Goal: Transaction & Acquisition: Book appointment/travel/reservation

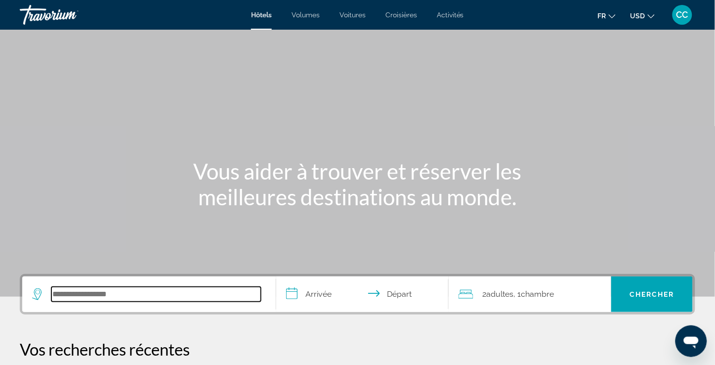
click at [166, 288] on input "Rechercher une destination hôtelière" at bounding box center [155, 294] width 209 height 15
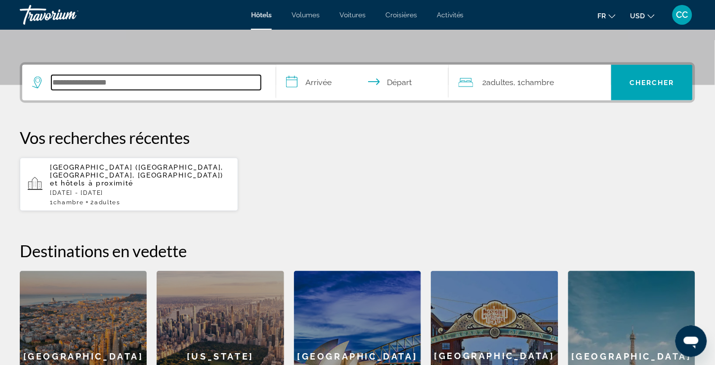
scroll to position [186, 0]
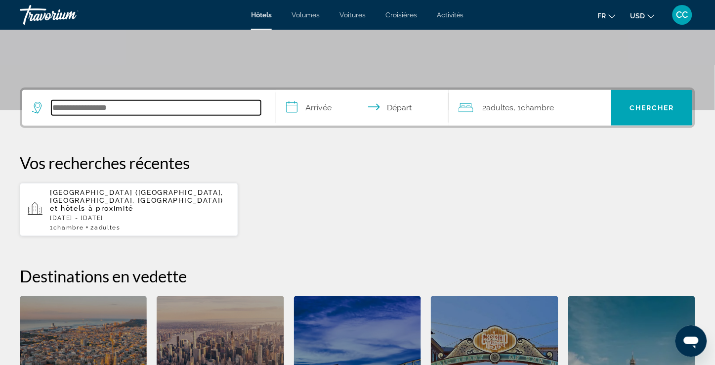
click at [135, 107] on input "Rechercher une destination hôtelière" at bounding box center [155, 107] width 209 height 15
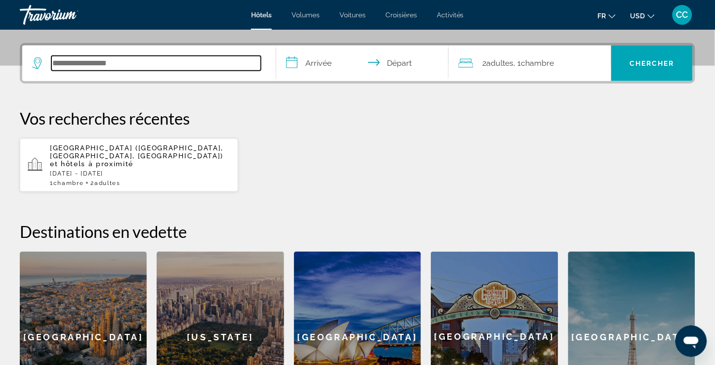
scroll to position [241, 0]
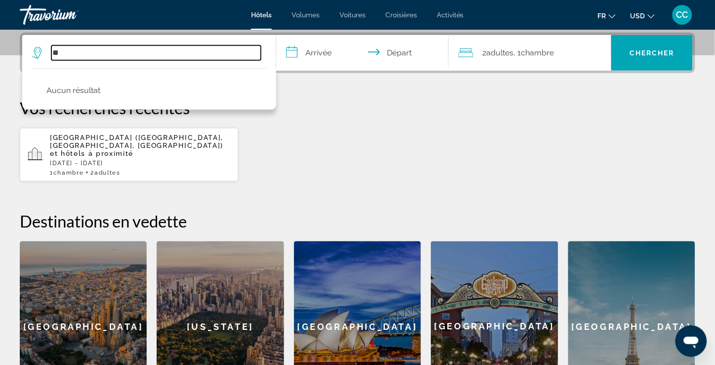
type input "*"
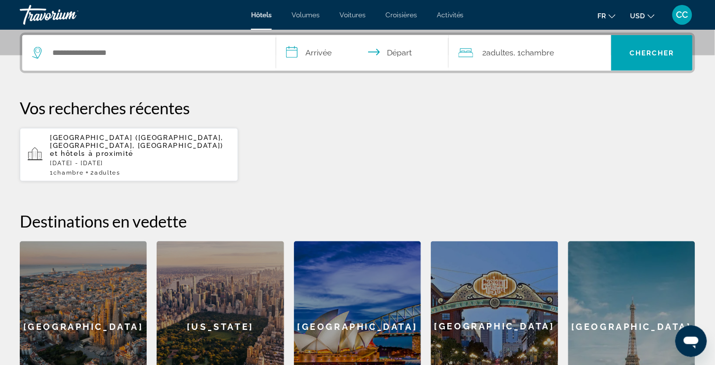
click at [647, 12] on button "USD USD ($) MXN (Mex$) CAD (Can$) GBP (£) EUR (€) AUD (A$) NZD (NZ$) CNY (CN¥)" at bounding box center [642, 15] width 24 height 14
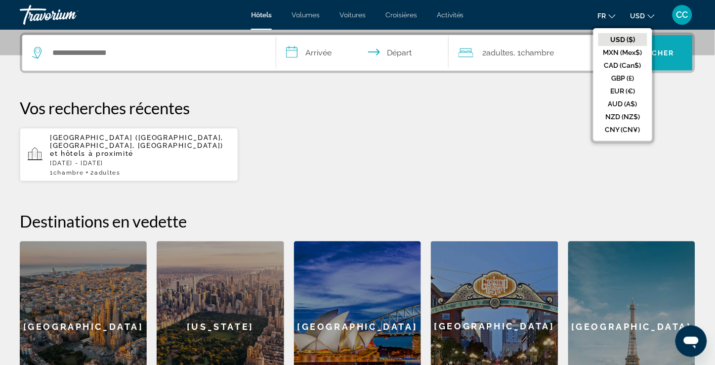
click at [626, 61] on button "CAD (Can$)" at bounding box center [622, 65] width 49 height 13
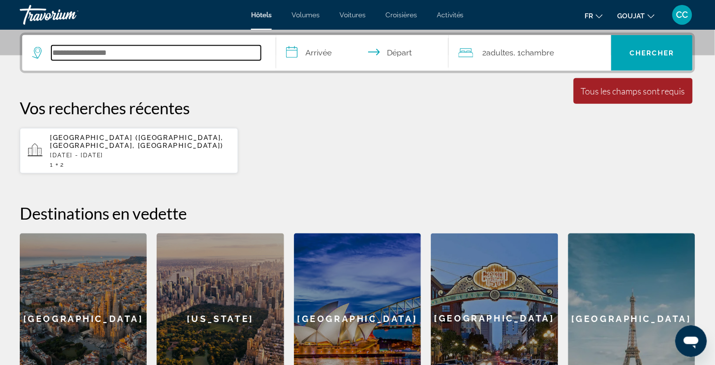
click at [196, 55] on input "Rechercher une destination hôtelière" at bounding box center [155, 52] width 209 height 15
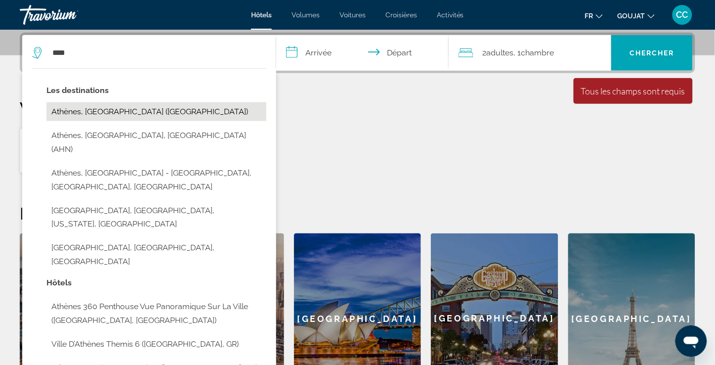
click at [166, 105] on button "Athènes, [GEOGRAPHIC_DATA] ([GEOGRAPHIC_DATA])" at bounding box center [156, 111] width 220 height 19
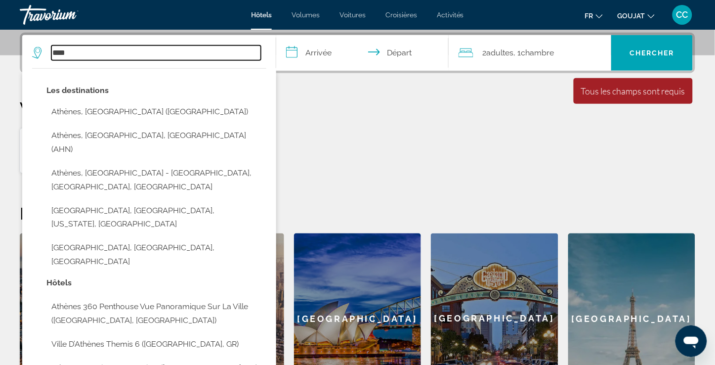
type input "**********"
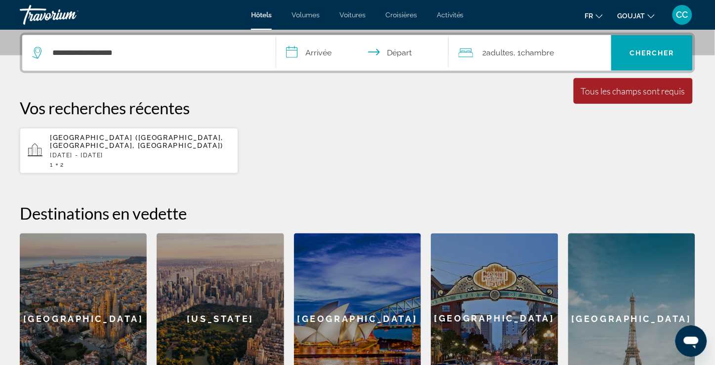
click at [320, 52] on input "**********" at bounding box center [364, 54] width 176 height 39
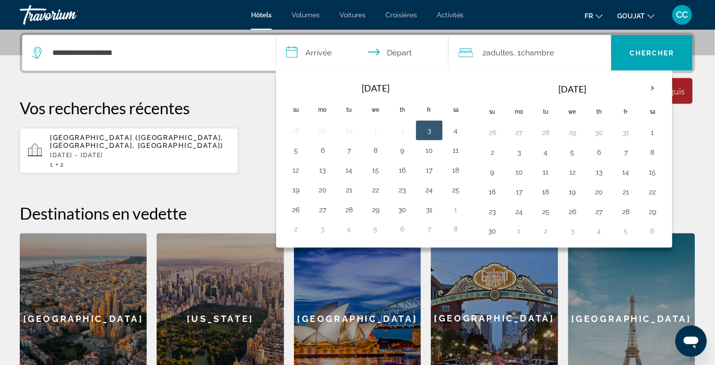
click at [397, 65] on input "**********" at bounding box center [364, 54] width 176 height 39
click at [297, 186] on button "19" at bounding box center [296, 190] width 16 height 14
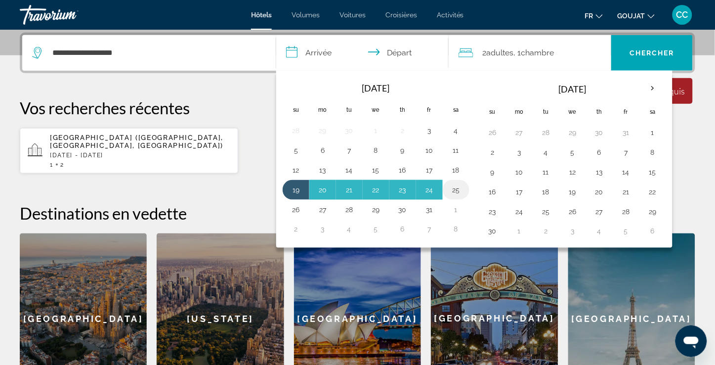
click at [456, 189] on button "25" at bounding box center [456, 190] width 16 height 14
type input "**********"
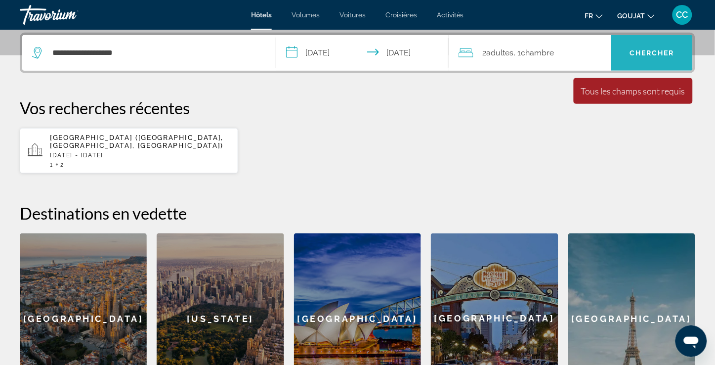
click at [658, 53] on span "Chercher" at bounding box center [651, 53] width 45 height 8
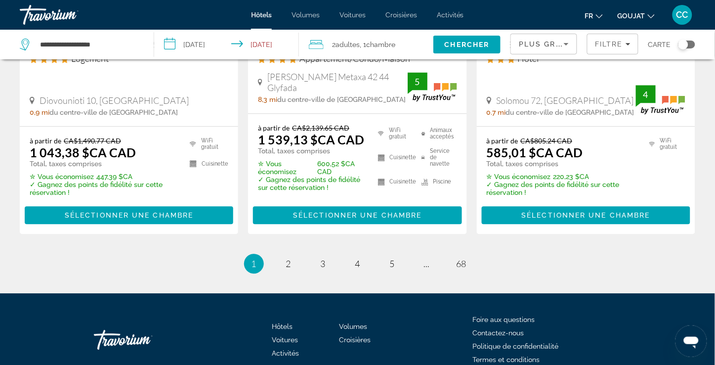
scroll to position [1427, 0]
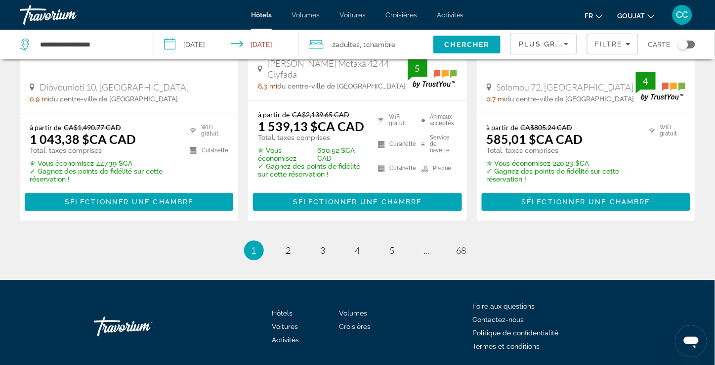
click at [561, 42] on icon "Trier par" at bounding box center [566, 44] width 12 height 12
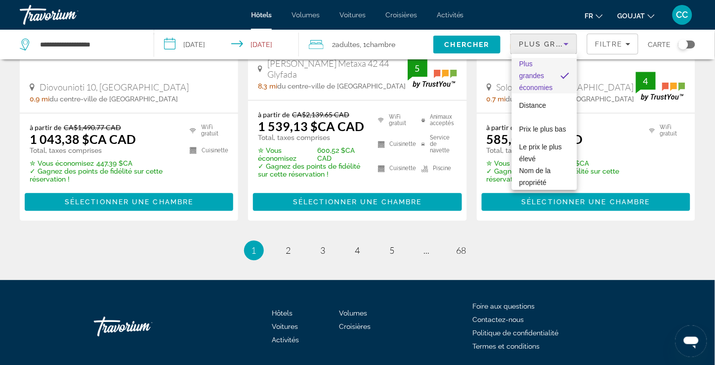
click at [565, 48] on div at bounding box center [357, 182] width 715 height 365
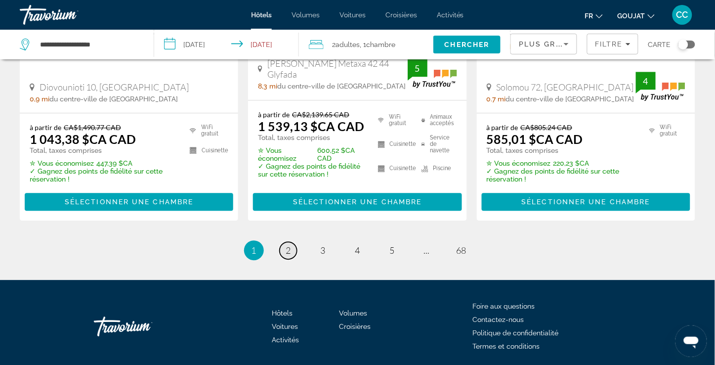
click at [285, 246] on link "page 2" at bounding box center [288, 250] width 17 height 17
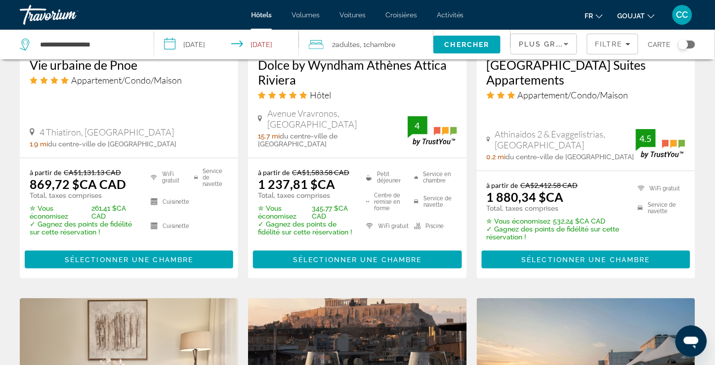
scroll to position [1043, 0]
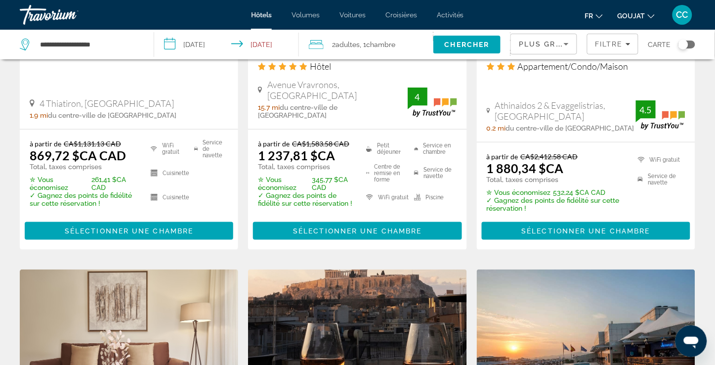
click at [570, 42] on icon "Trier par" at bounding box center [566, 44] width 12 height 12
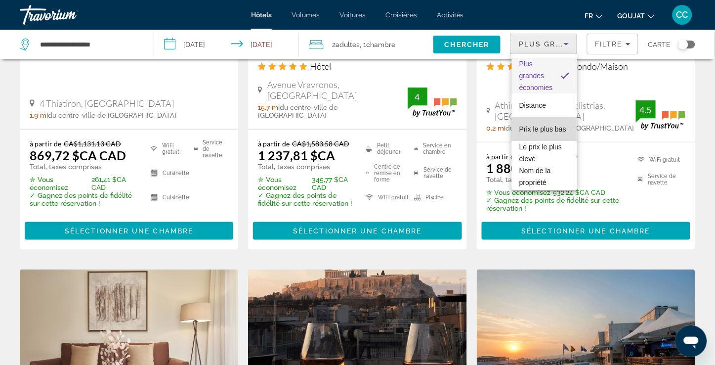
click at [548, 125] on span "Prix le plus bas" at bounding box center [543, 129] width 47 height 8
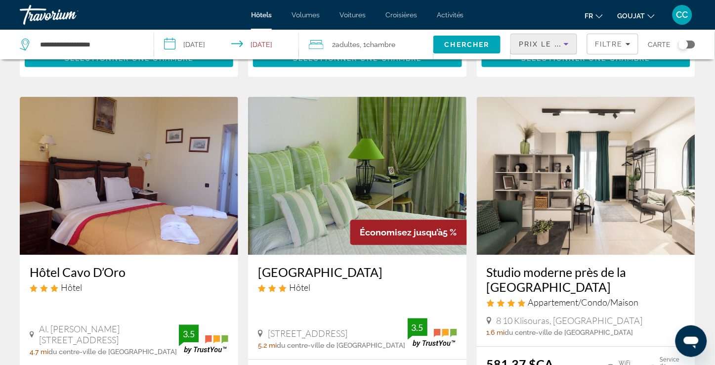
scroll to position [274, 0]
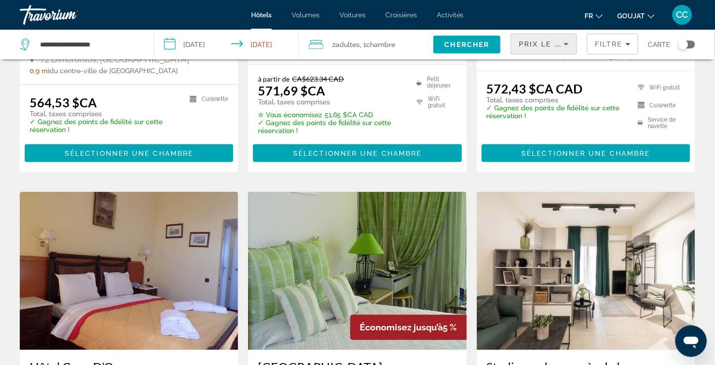
click at [211, 41] on input "**********" at bounding box center [228, 46] width 148 height 33
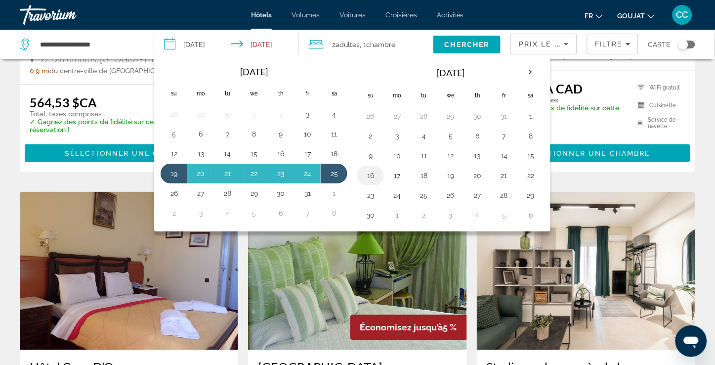
click at [377, 178] on button "16" at bounding box center [371, 175] width 16 height 14
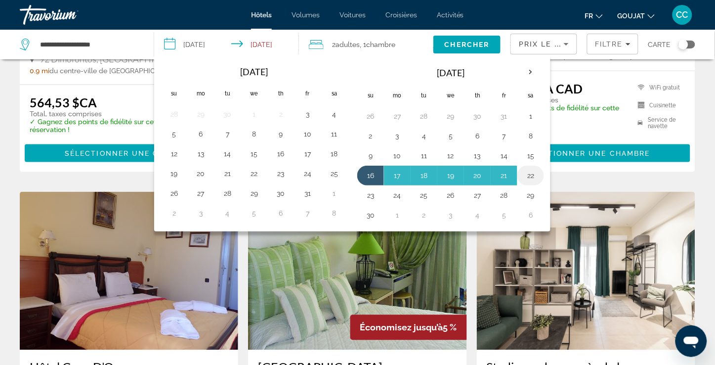
click at [535, 178] on button "22" at bounding box center [531, 175] width 16 height 14
type input "**********"
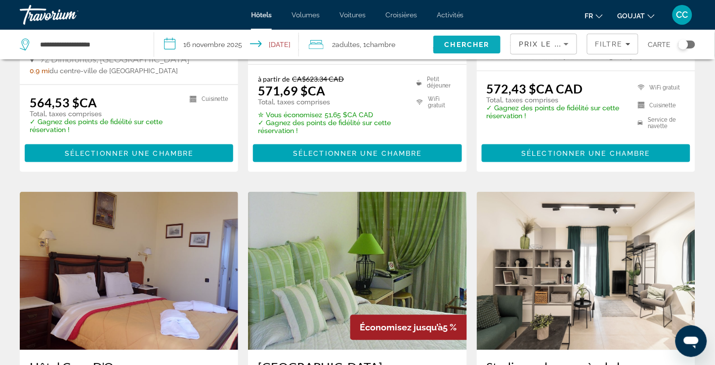
click at [472, 46] on span "Chercher" at bounding box center [467, 45] width 45 height 8
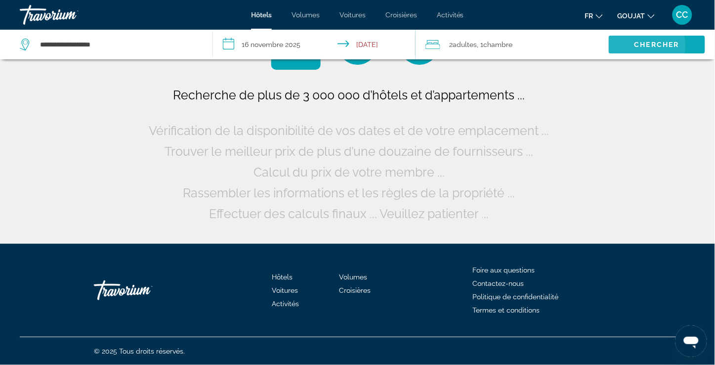
scroll to position [0, 0]
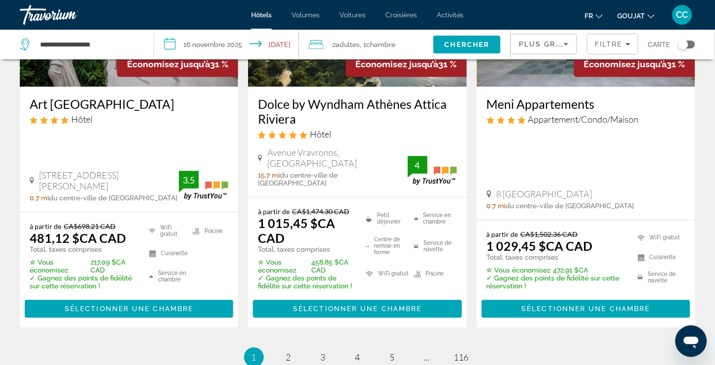
scroll to position [1372, 0]
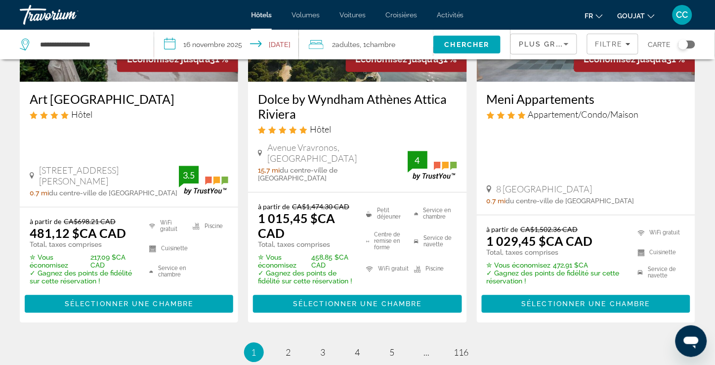
click at [575, 47] on div "Plus grandes économies" at bounding box center [544, 44] width 66 height 20
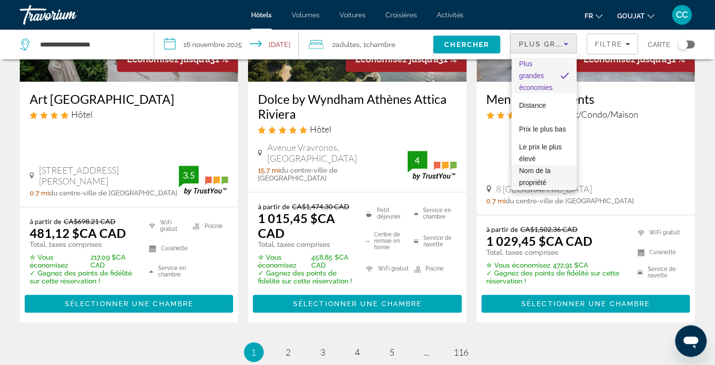
click at [546, 171] on span "Nom de la propriété" at bounding box center [536, 177] width 32 height 20
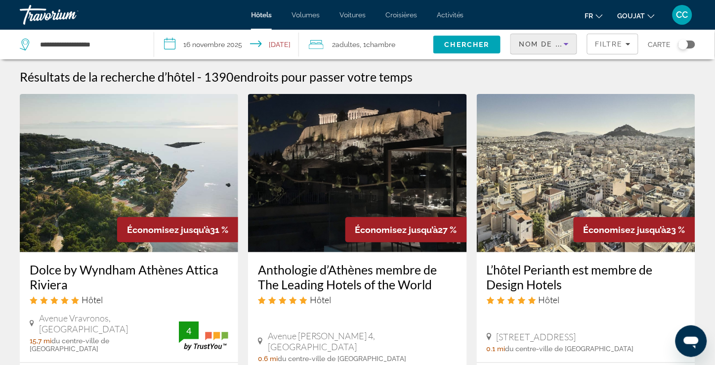
click at [554, 37] on div "Nom de la propriété" at bounding box center [544, 48] width 50 height 28
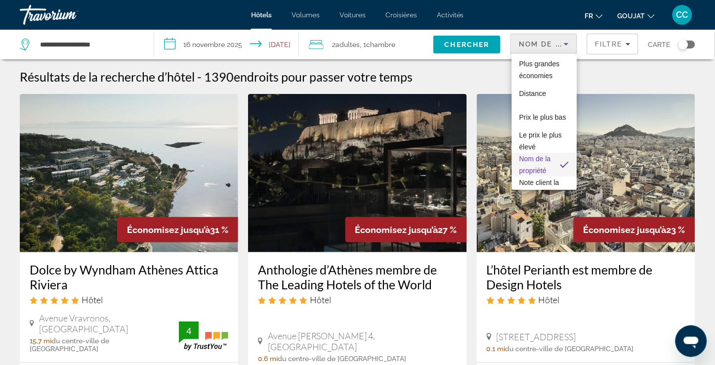
click at [600, 48] on div at bounding box center [357, 182] width 715 height 365
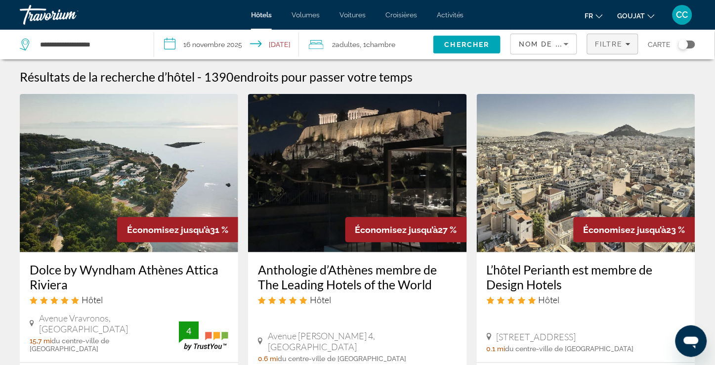
click at [601, 48] on span "Filtres" at bounding box center [612, 44] width 50 height 24
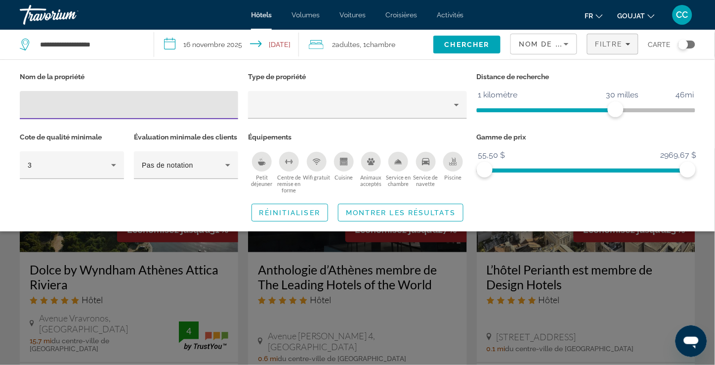
click at [221, 104] on input "Filtres d’hôtel" at bounding box center [129, 105] width 203 height 12
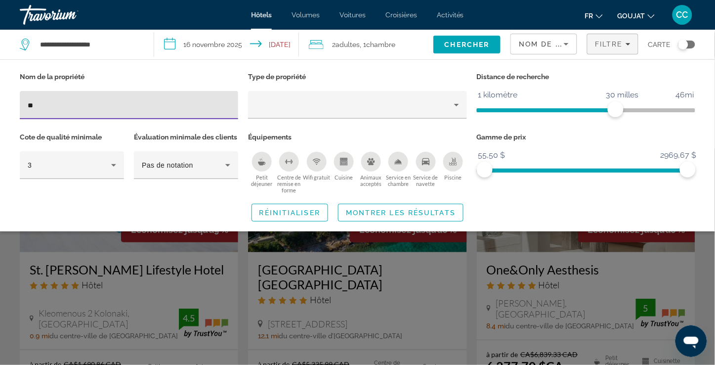
type input "**"
click at [181, 281] on div "Widget de recherche" at bounding box center [357, 256] width 715 height 216
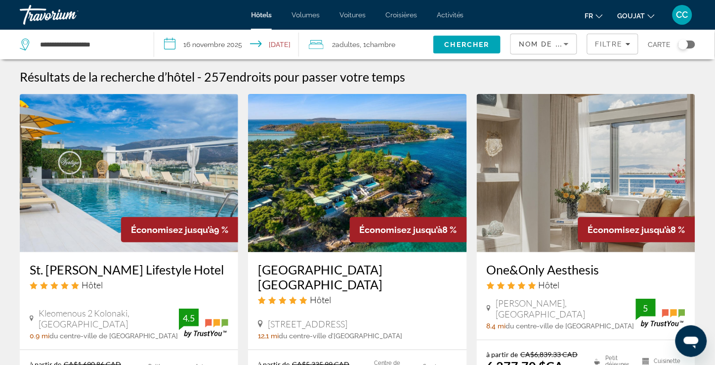
click at [572, 42] on icon "Trier par" at bounding box center [566, 44] width 12 height 12
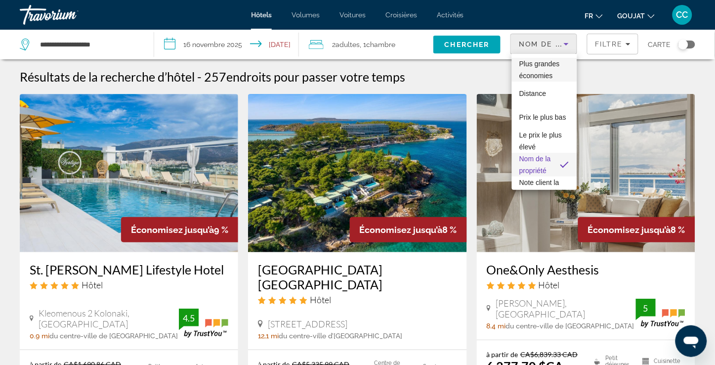
click at [546, 67] on span "Plus grandes économies" at bounding box center [540, 70] width 41 height 20
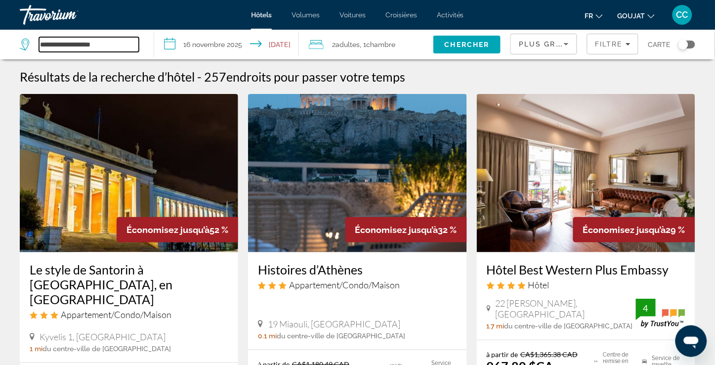
click at [132, 42] on input "**********" at bounding box center [89, 44] width 100 height 15
type input "*"
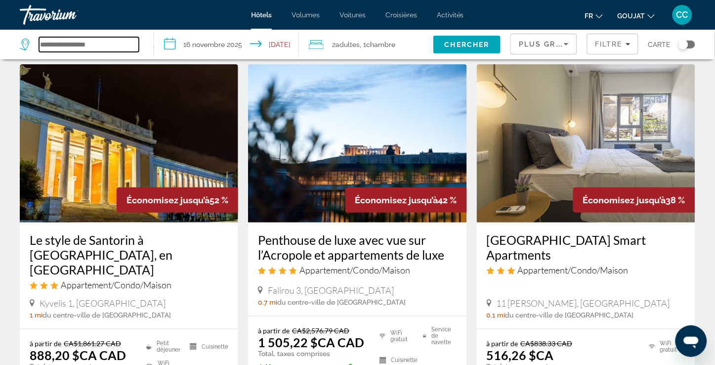
scroll to position [55, 0]
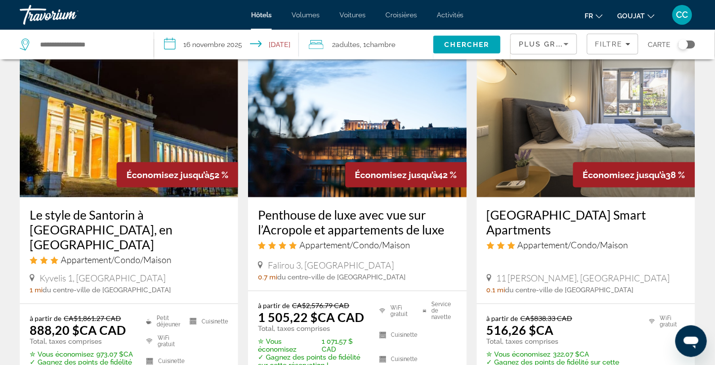
click at [106, 139] on img "Contenu principal" at bounding box center [129, 118] width 218 height 158
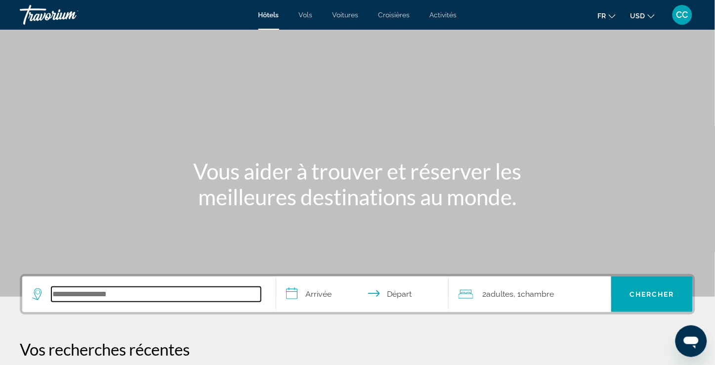
click at [144, 290] on input "Rechercher une destination hôtelière" at bounding box center [155, 294] width 209 height 15
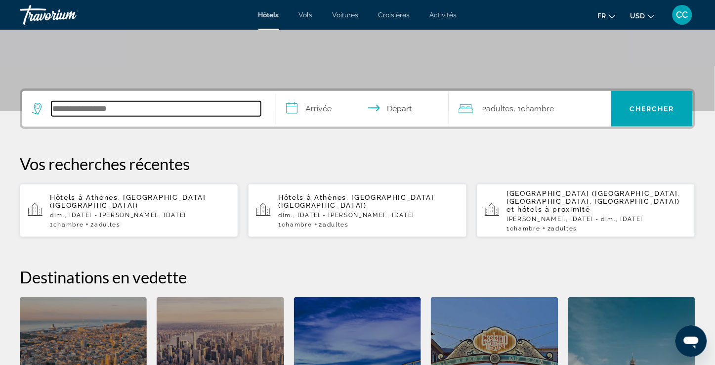
scroll to position [241, 0]
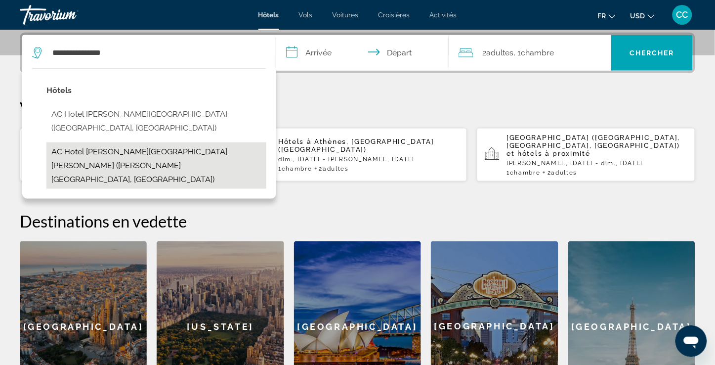
click at [183, 144] on button "AC Hotel Palacio de Santa Ana by Marriott (Arroyo De La Encomienda, ES)" at bounding box center [156, 165] width 220 height 46
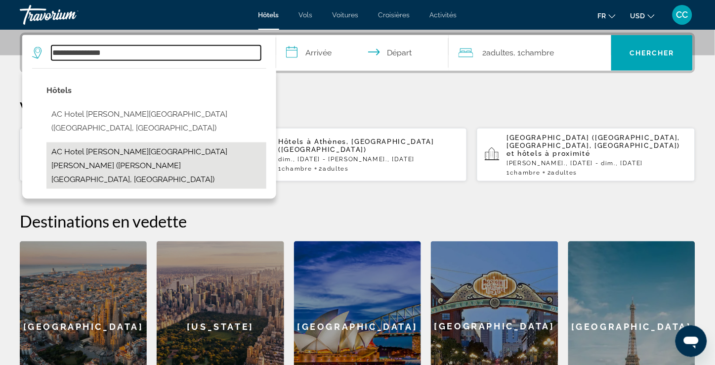
type input "**********"
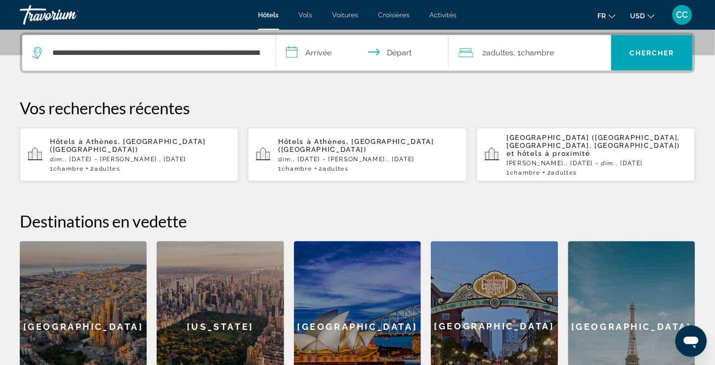
click at [328, 56] on input "**********" at bounding box center [364, 54] width 176 height 39
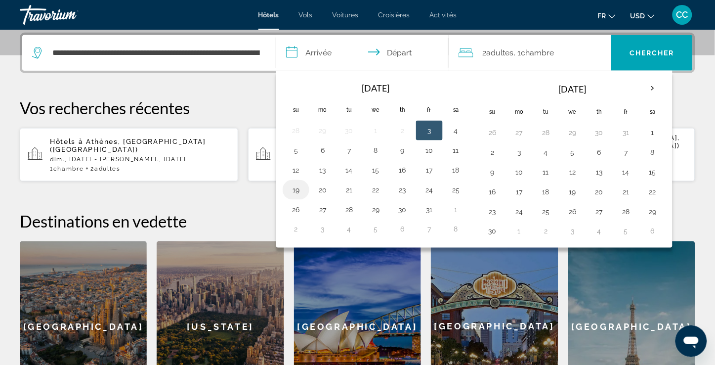
click at [296, 194] on button "19" at bounding box center [296, 190] width 16 height 14
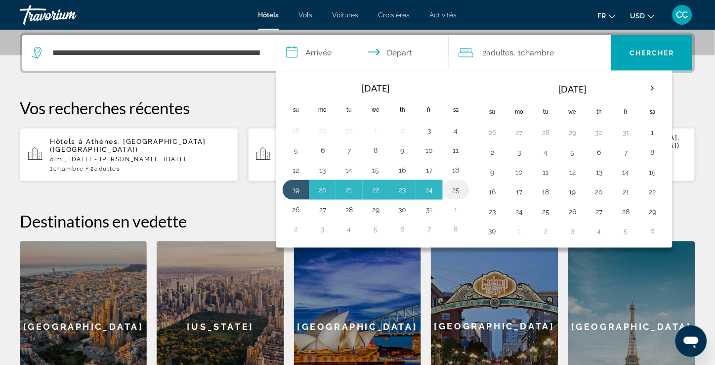
click at [457, 189] on button "25" at bounding box center [456, 190] width 16 height 14
type input "**********"
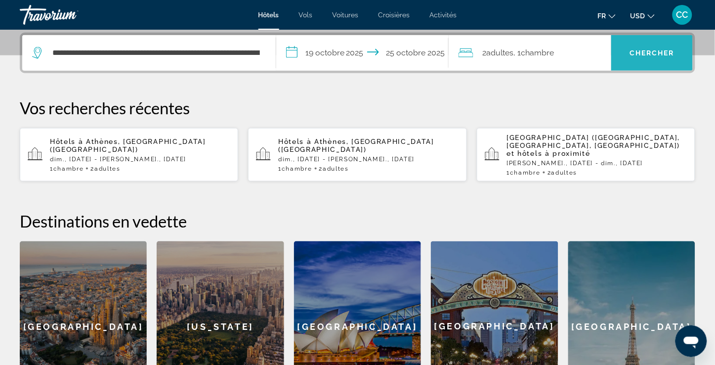
click at [640, 50] on span "Chercher" at bounding box center [651, 53] width 45 height 8
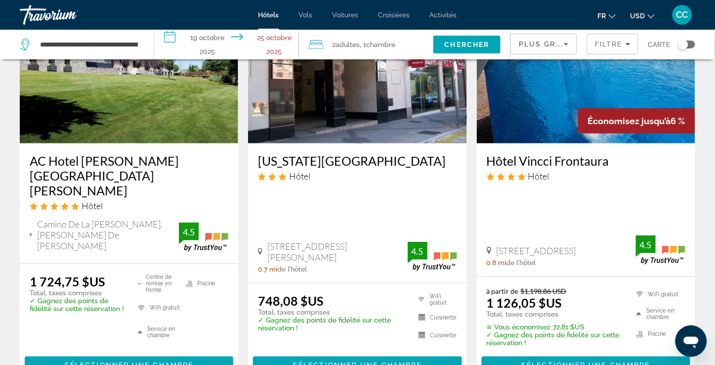
scroll to position [110, 0]
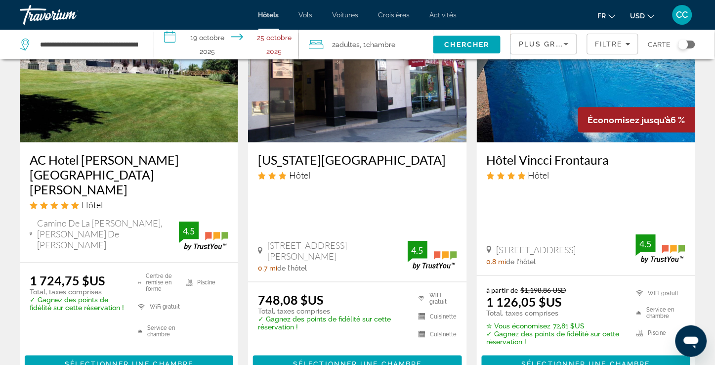
click at [641, 16] on span "USD" at bounding box center [637, 16] width 15 height 8
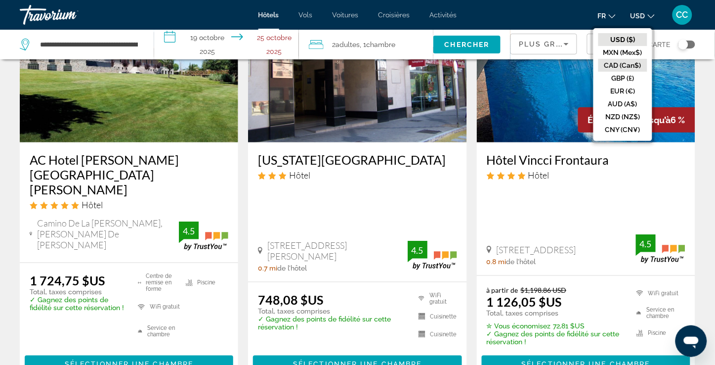
click at [632, 60] on button "CAD (Can$)" at bounding box center [622, 65] width 49 height 13
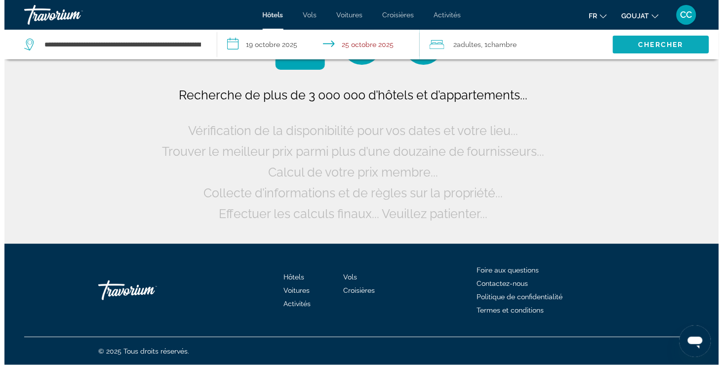
scroll to position [0, 0]
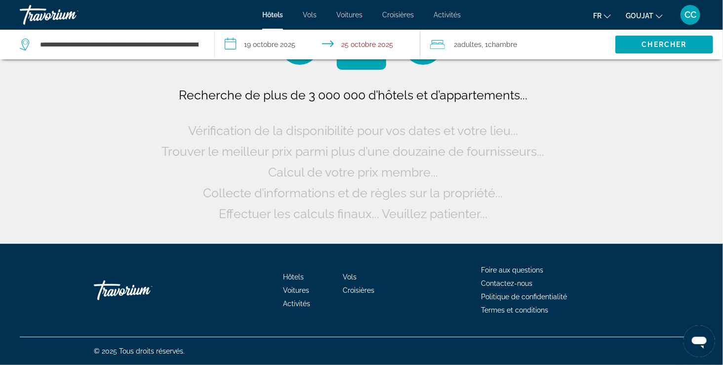
click at [658, 15] on icon "Changer de devise" at bounding box center [659, 16] width 7 height 4
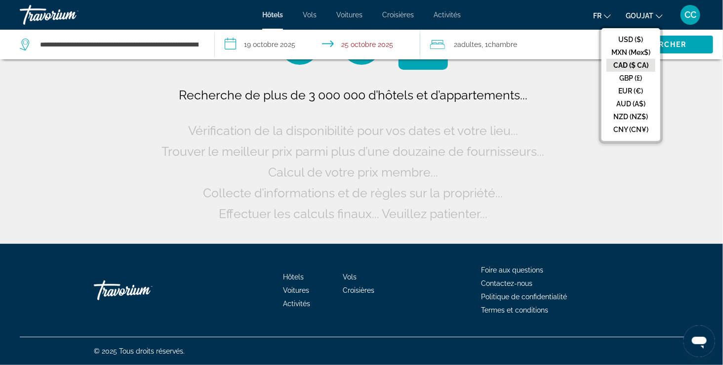
click at [635, 65] on button "CAD ($ CA)" at bounding box center [631, 65] width 49 height 13
